Goal: Information Seeking & Learning: Learn about a topic

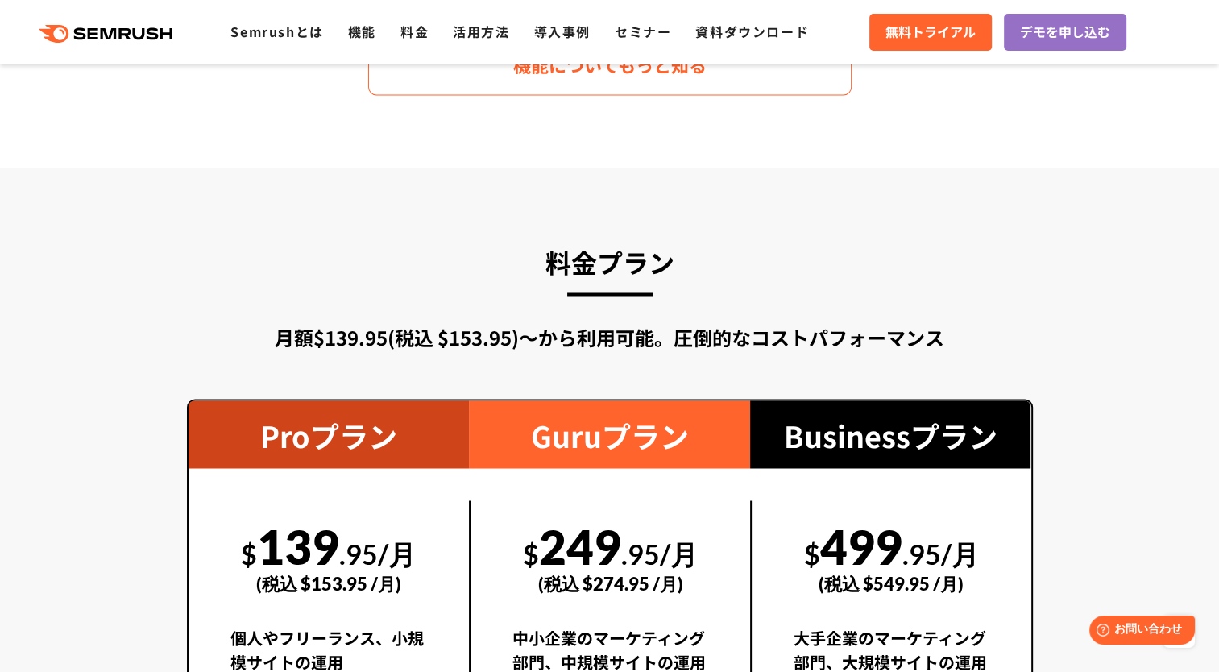
scroll to position [2900, 0]
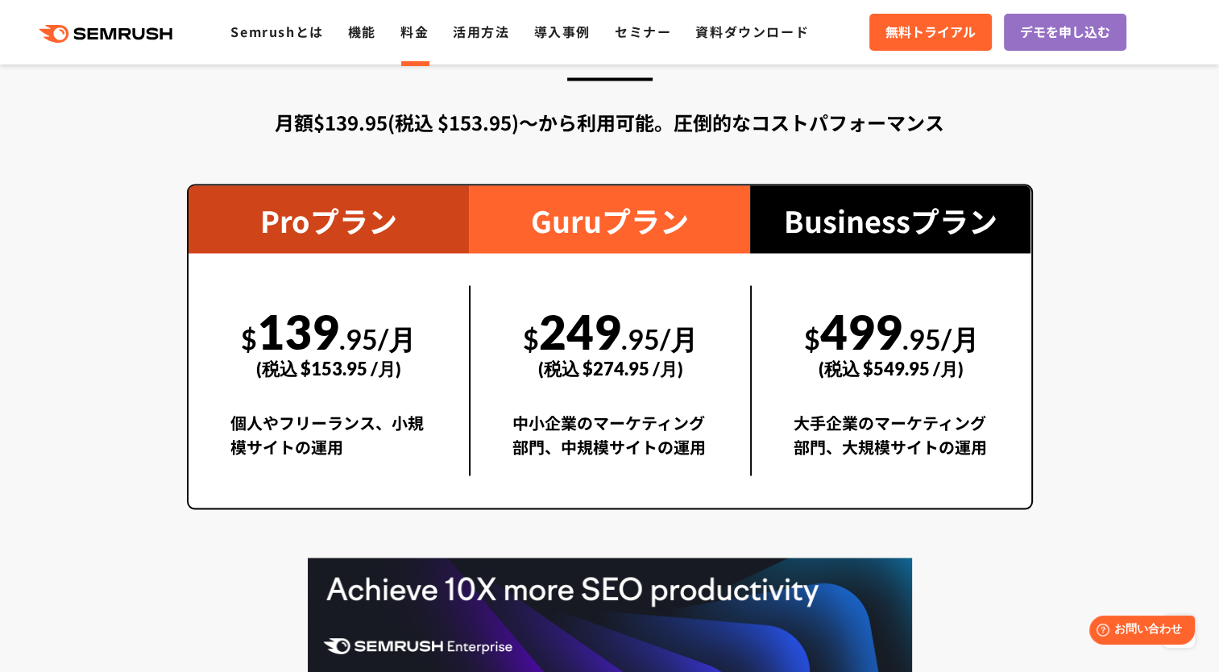
click at [411, 37] on link "料金" at bounding box center [414, 31] width 28 height 19
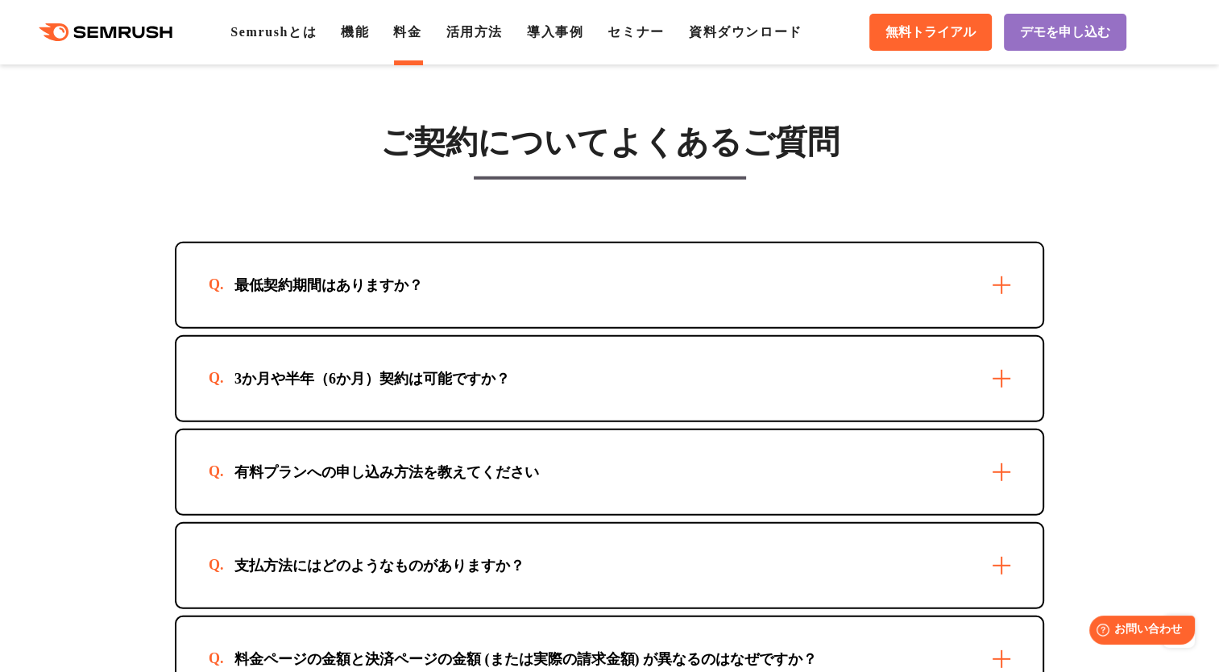
scroll to position [4618, 0]
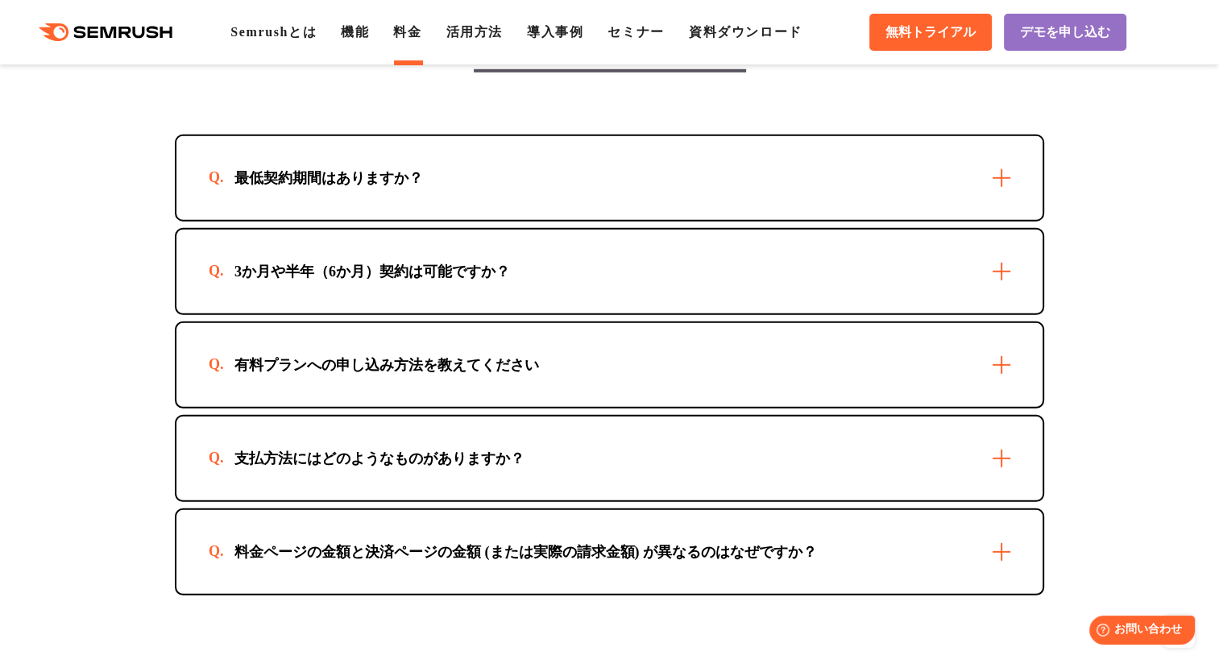
click at [545, 286] on div "3か月や半年（6か月）契約は可能ですか？" at bounding box center [609, 272] width 866 height 84
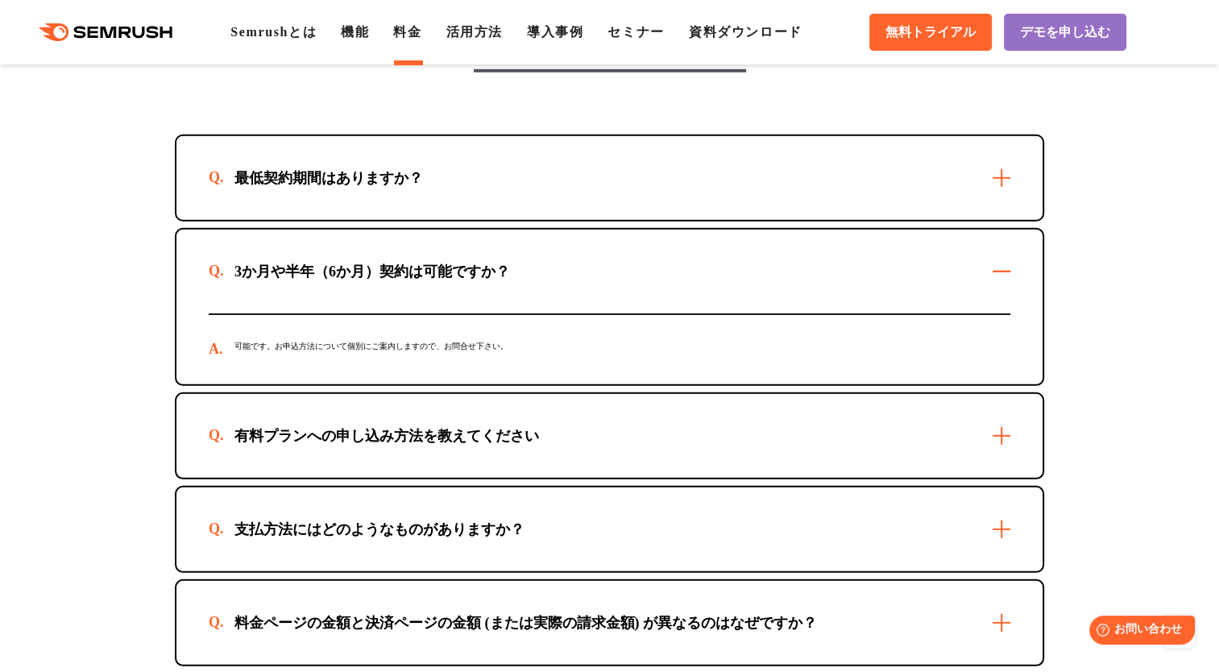
click at [545, 286] on div "3か月や半年（6か月）契約は可能ですか？" at bounding box center [609, 272] width 866 height 84
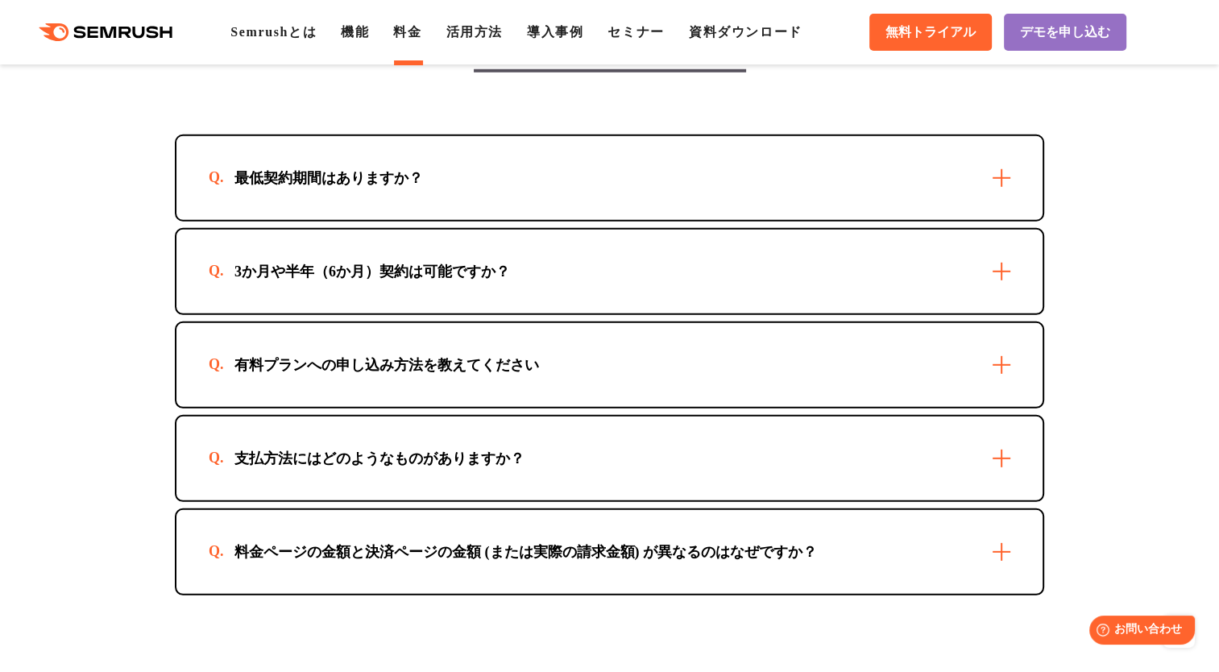
click at [553, 204] on div "最低契約期間はありますか？" at bounding box center [609, 178] width 866 height 84
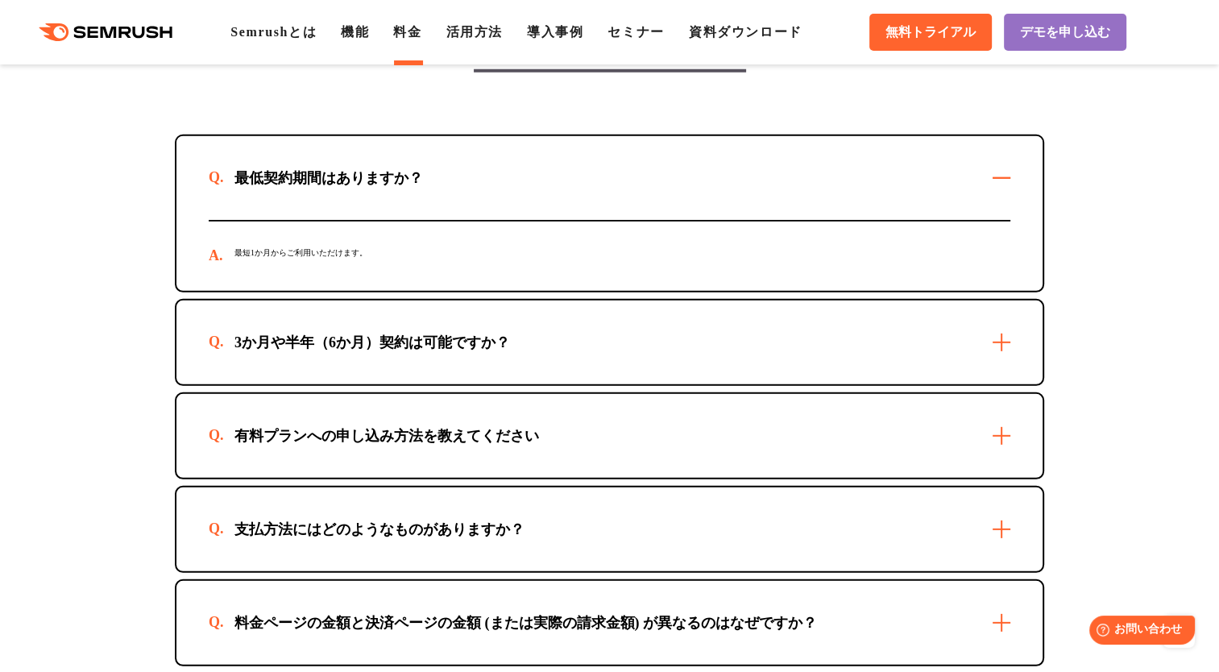
click at [553, 204] on div "最低契約期間はありますか？" at bounding box center [609, 178] width 866 height 84
